Goal: Navigation & Orientation: Find specific page/section

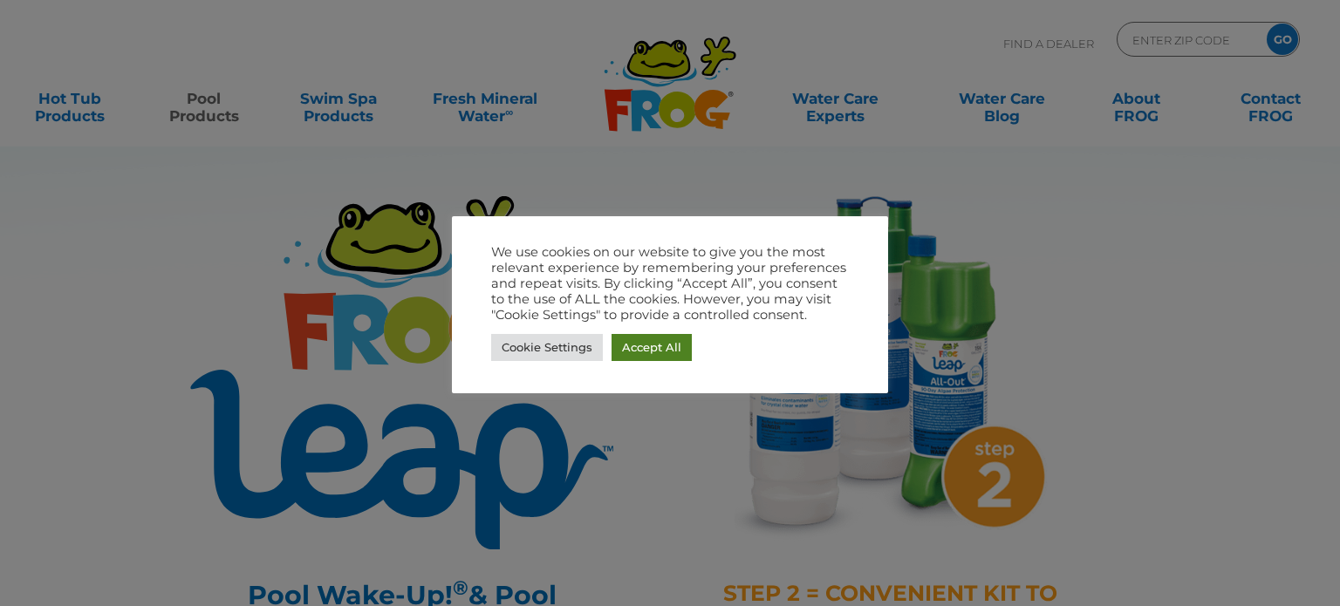
click at [640, 348] on link "Accept All" at bounding box center [652, 347] width 80 height 27
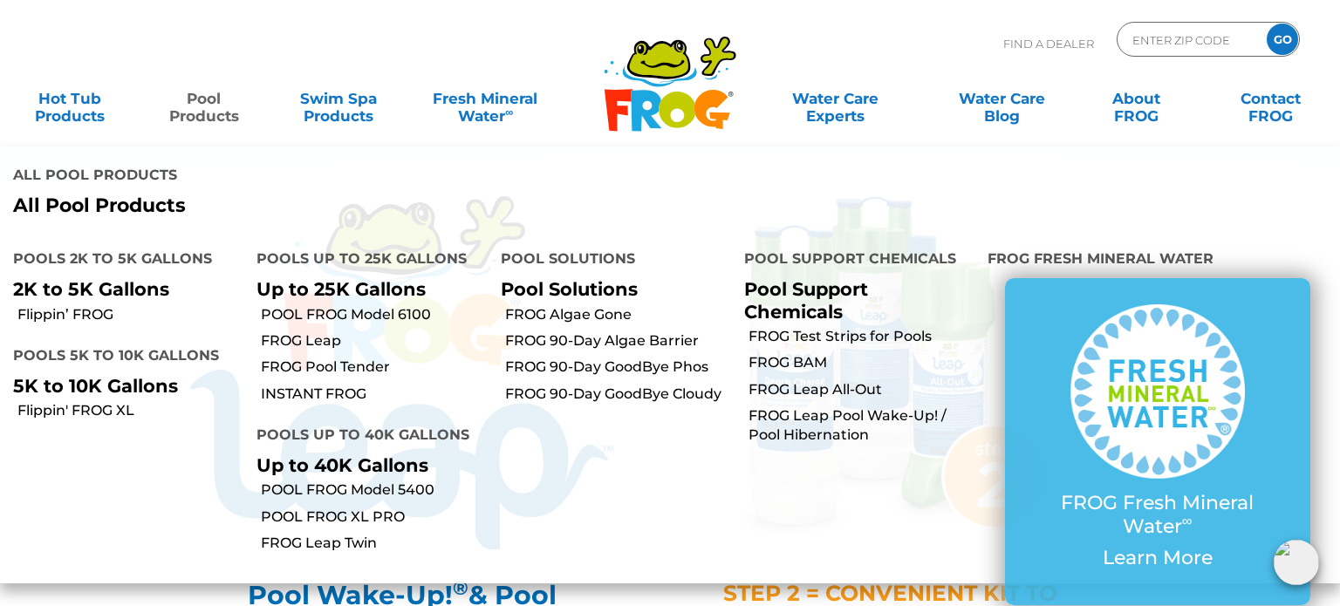
click at [203, 101] on link "Pool Products" at bounding box center [204, 98] width 105 height 35
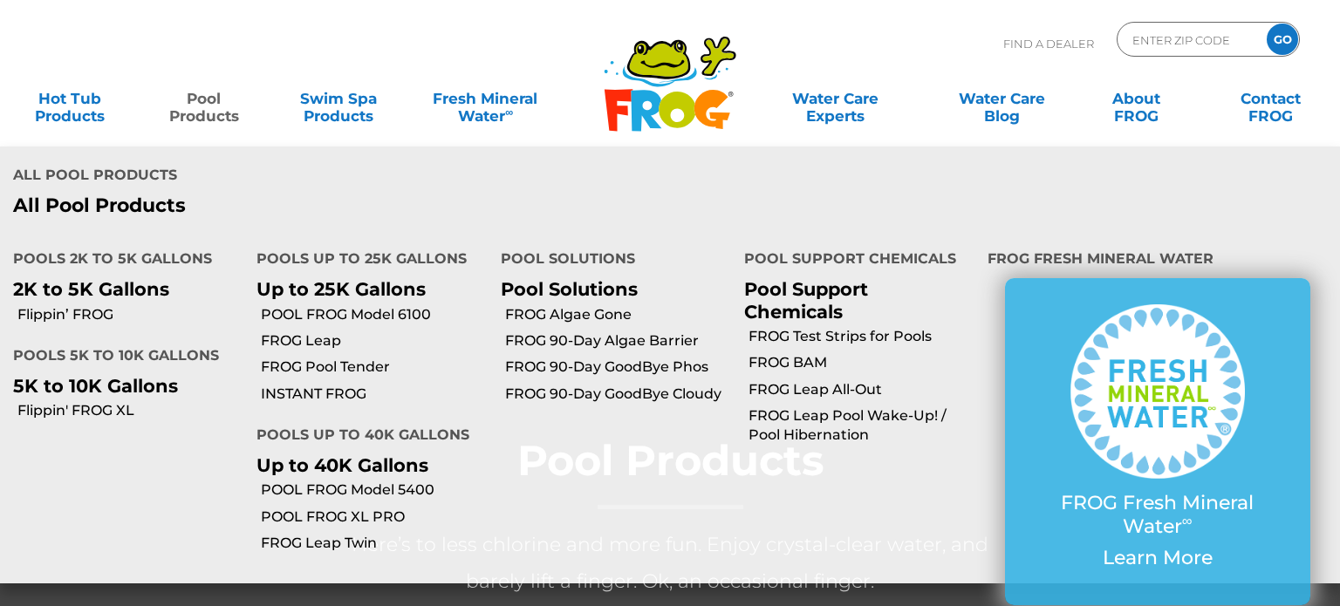
click at [210, 111] on link "Pool Products" at bounding box center [204, 98] width 105 height 35
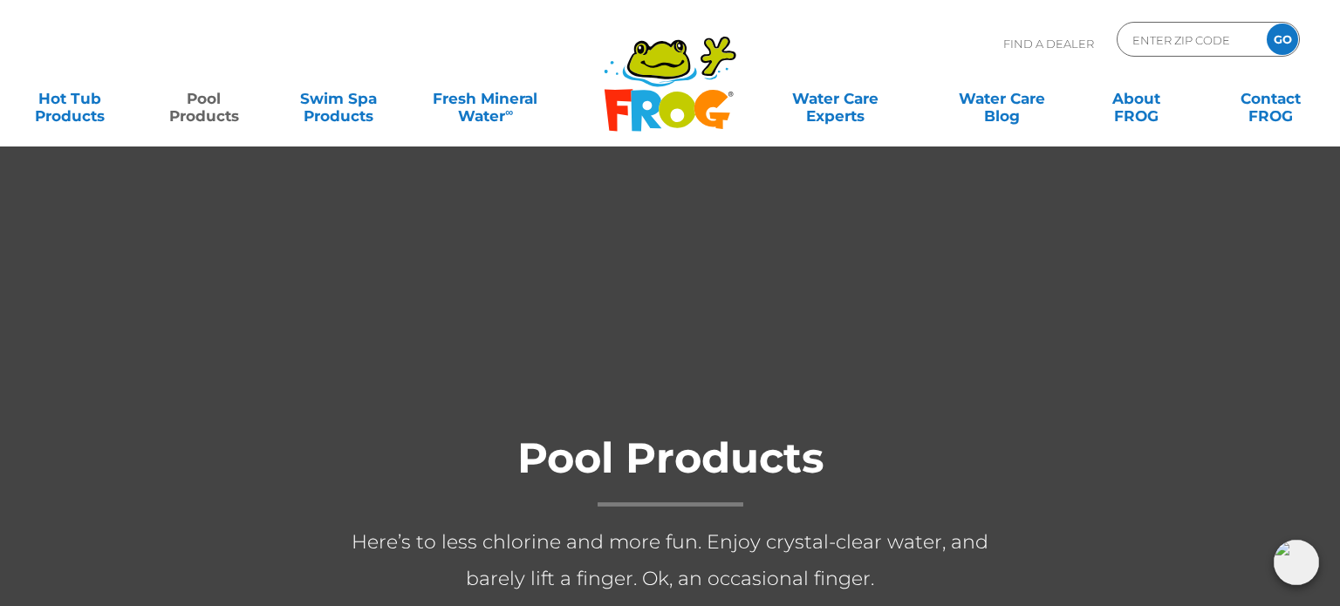
scroll to position [2, 0]
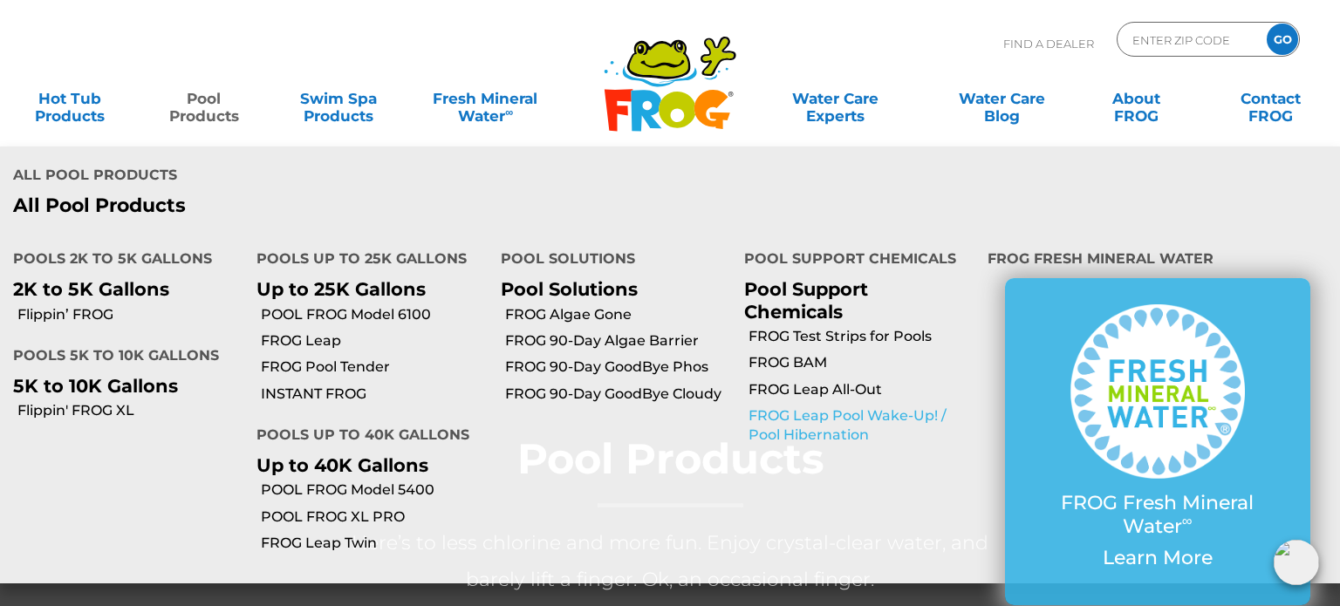
click at [815, 407] on link "FROG Leap Pool Wake-Up! / Pool Hibernation" at bounding box center [862, 426] width 226 height 39
